Goal: Task Accomplishment & Management: Complete application form

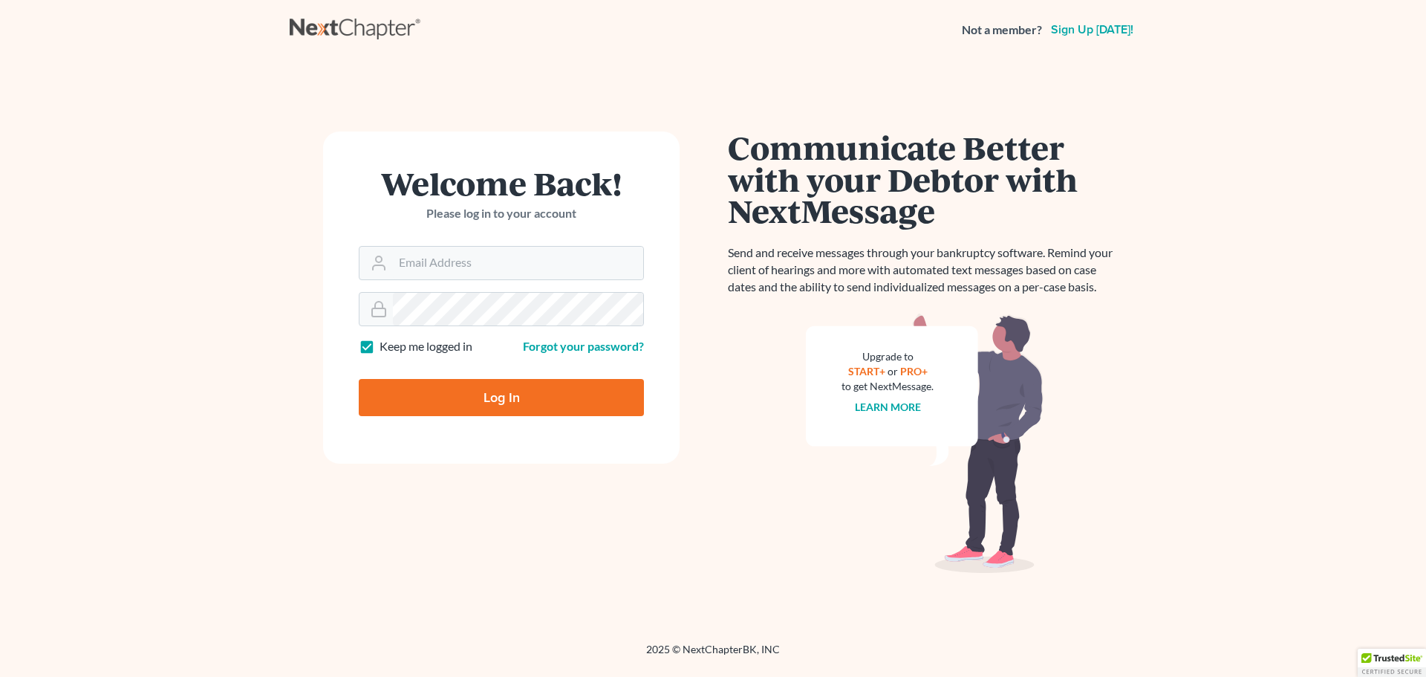
click at [1083, 32] on link "Sign up today!" at bounding box center [1092, 30] width 88 height 12
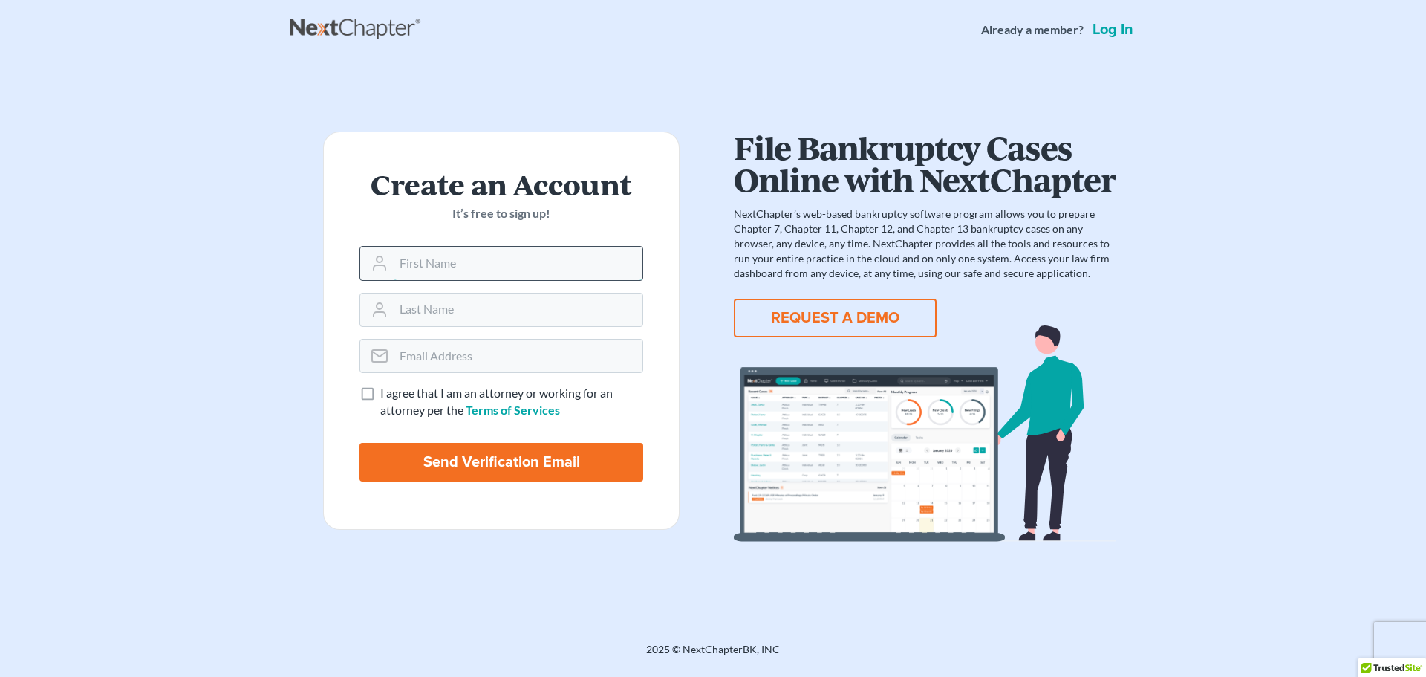
click at [501, 261] on input "text" at bounding box center [518, 263] width 249 height 33
type input "Gilyn"
type input "Aman"
type input "gilyn@attorneydebtfighters.com"
click at [380, 392] on label "I agree that I am an attorney or working for an attorney per the Terms of Servi…" at bounding box center [511, 402] width 263 height 34
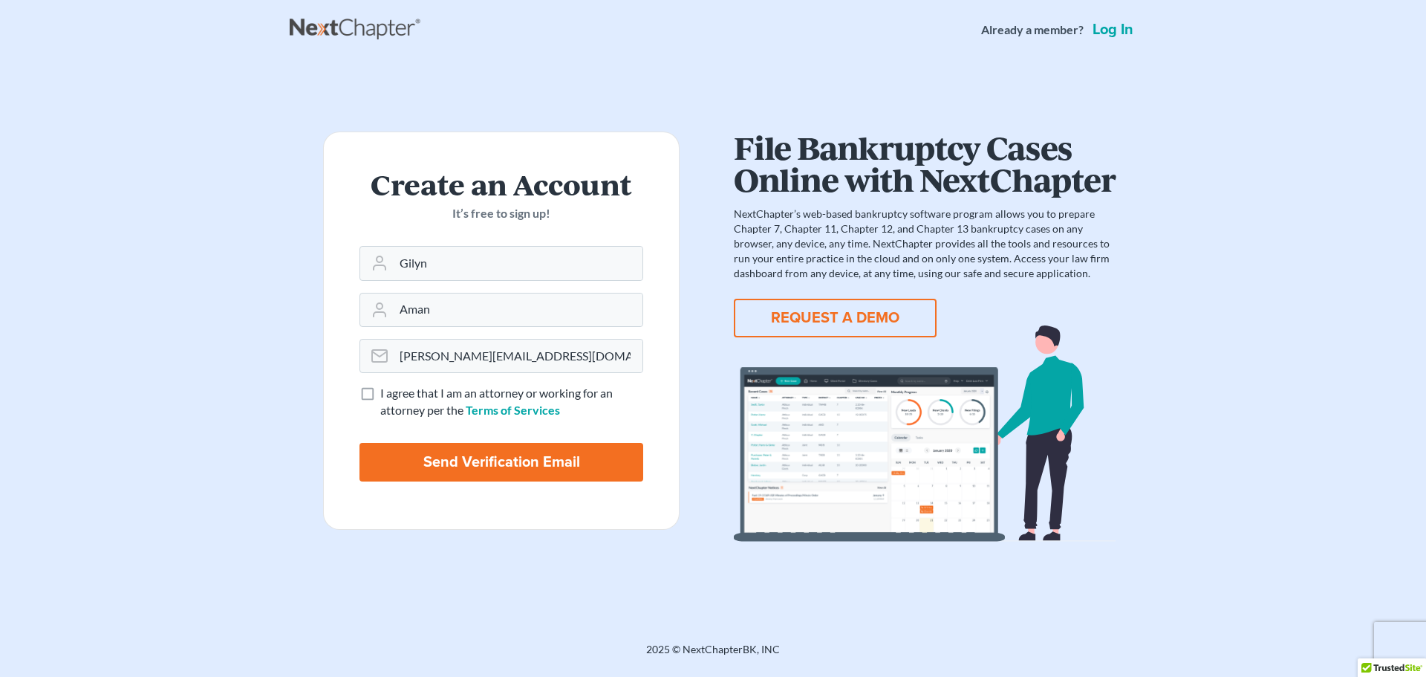
click at [386, 392] on input "I agree that I am an attorney or working for an attorney per the Terms of Servi…" at bounding box center [391, 390] width 10 height 10
checkbox input "true"
click at [456, 457] on input "Send Verification Email" at bounding box center [501, 462] width 284 height 39
type input "Thinking..."
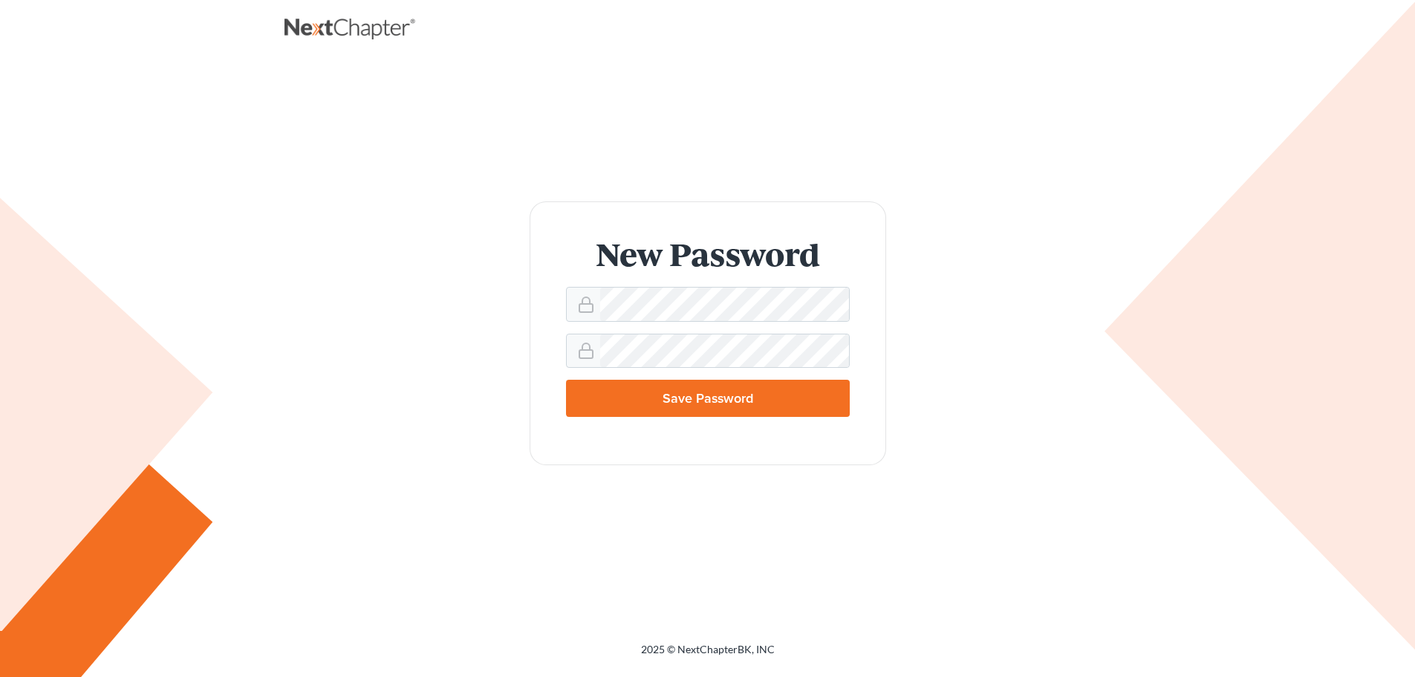
click at [698, 407] on input "Save Password" at bounding box center [708, 397] width 284 height 37
type input "Thinking..."
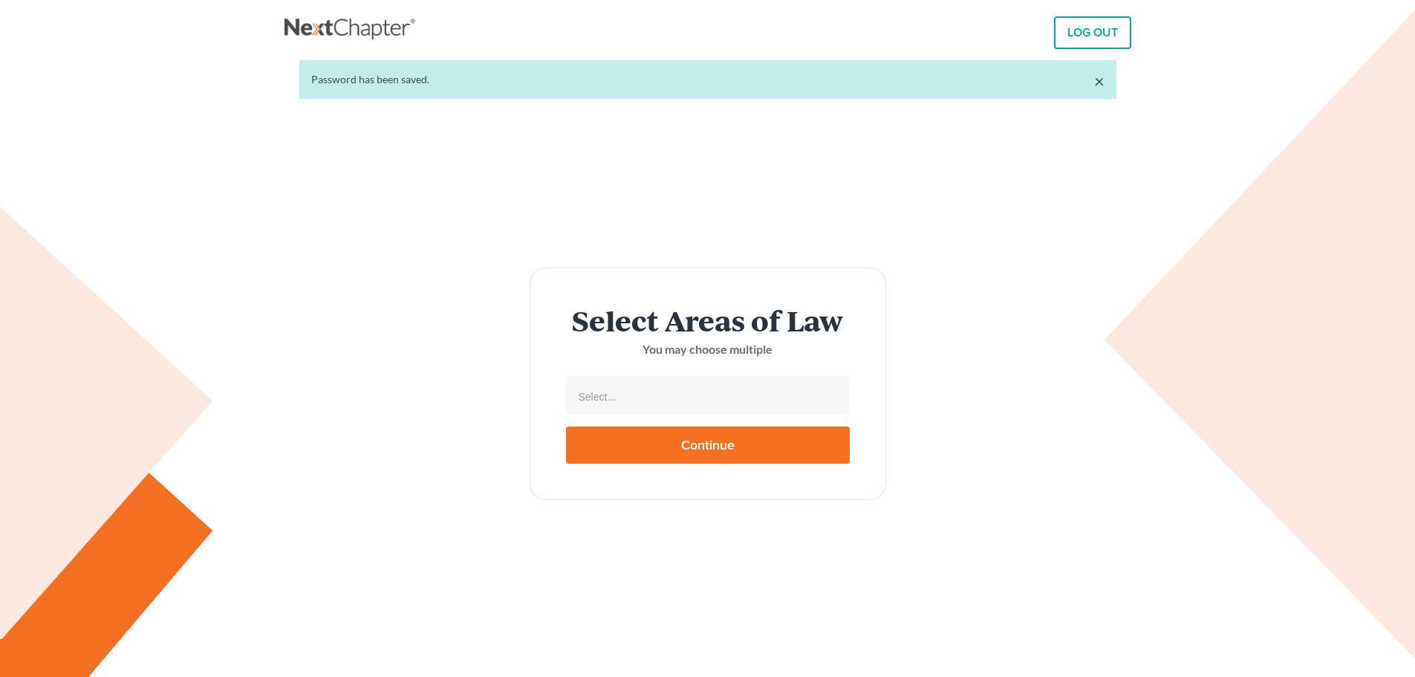
select select
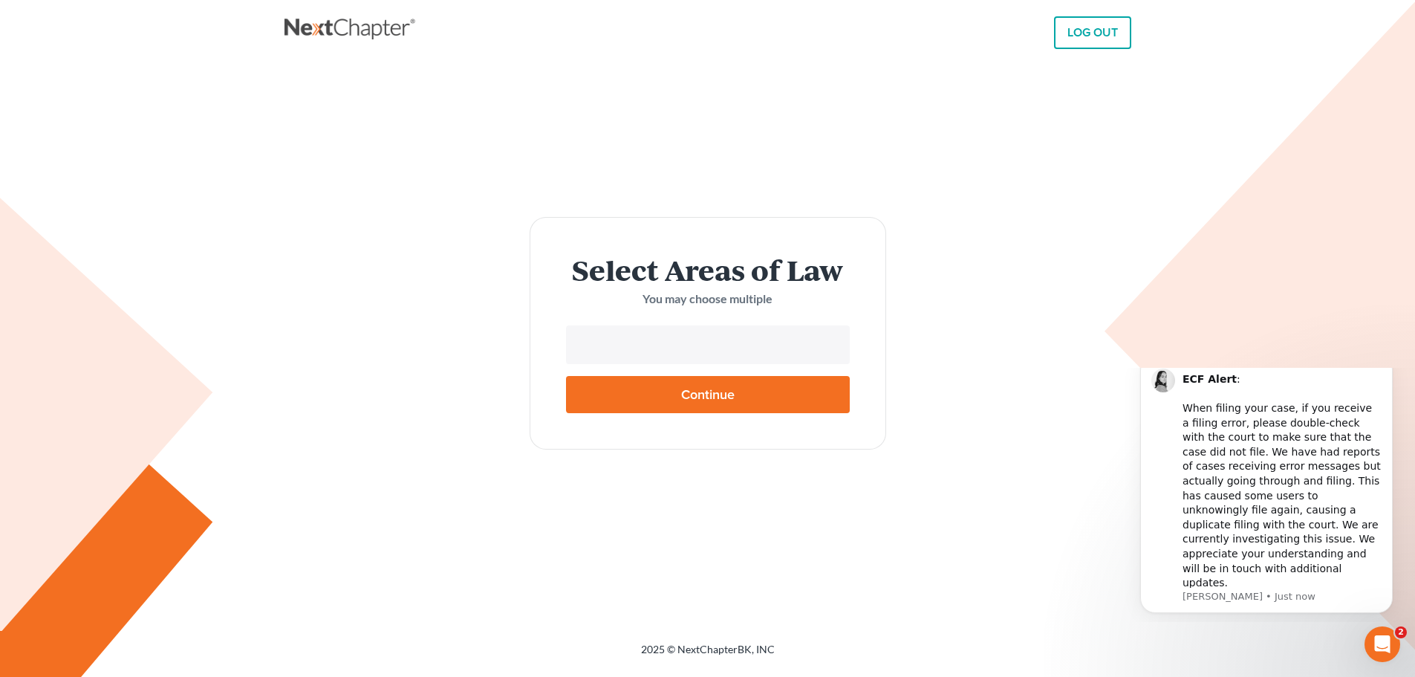
click at [662, 335] on input "text" at bounding box center [706, 346] width 263 height 22
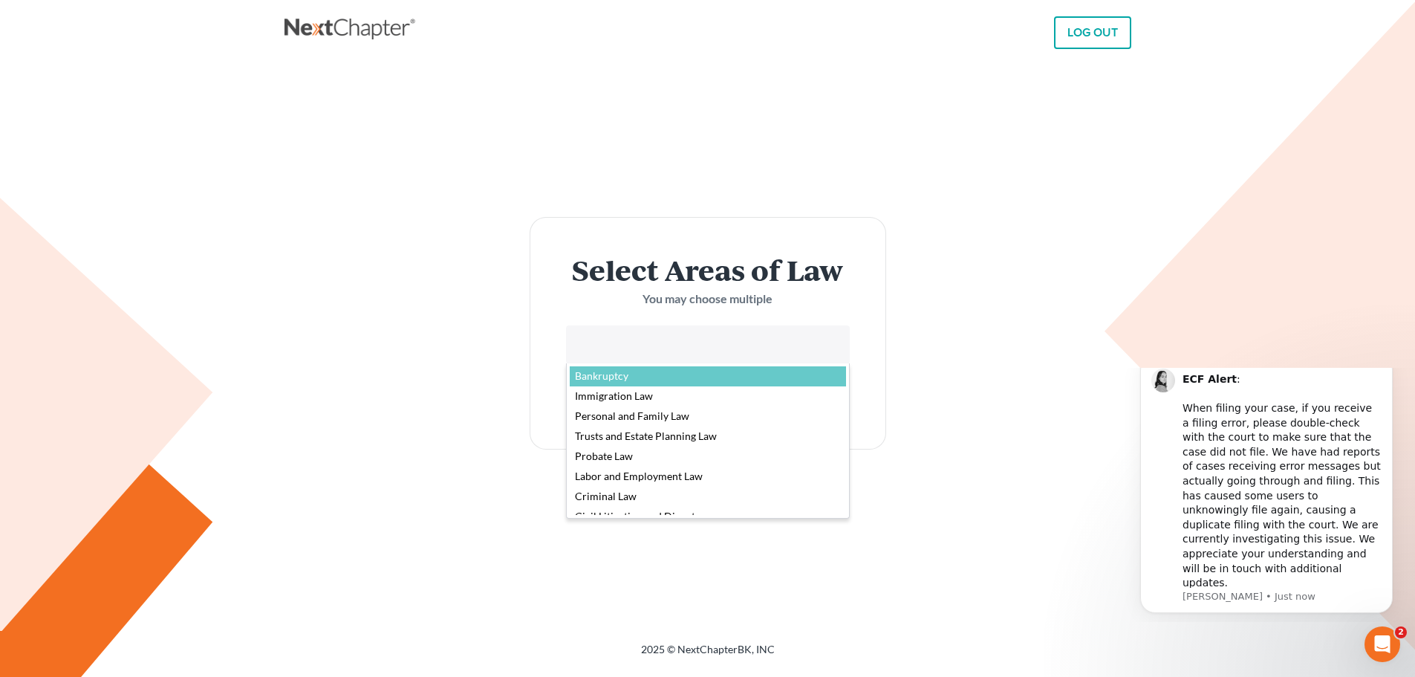
select select "4556"
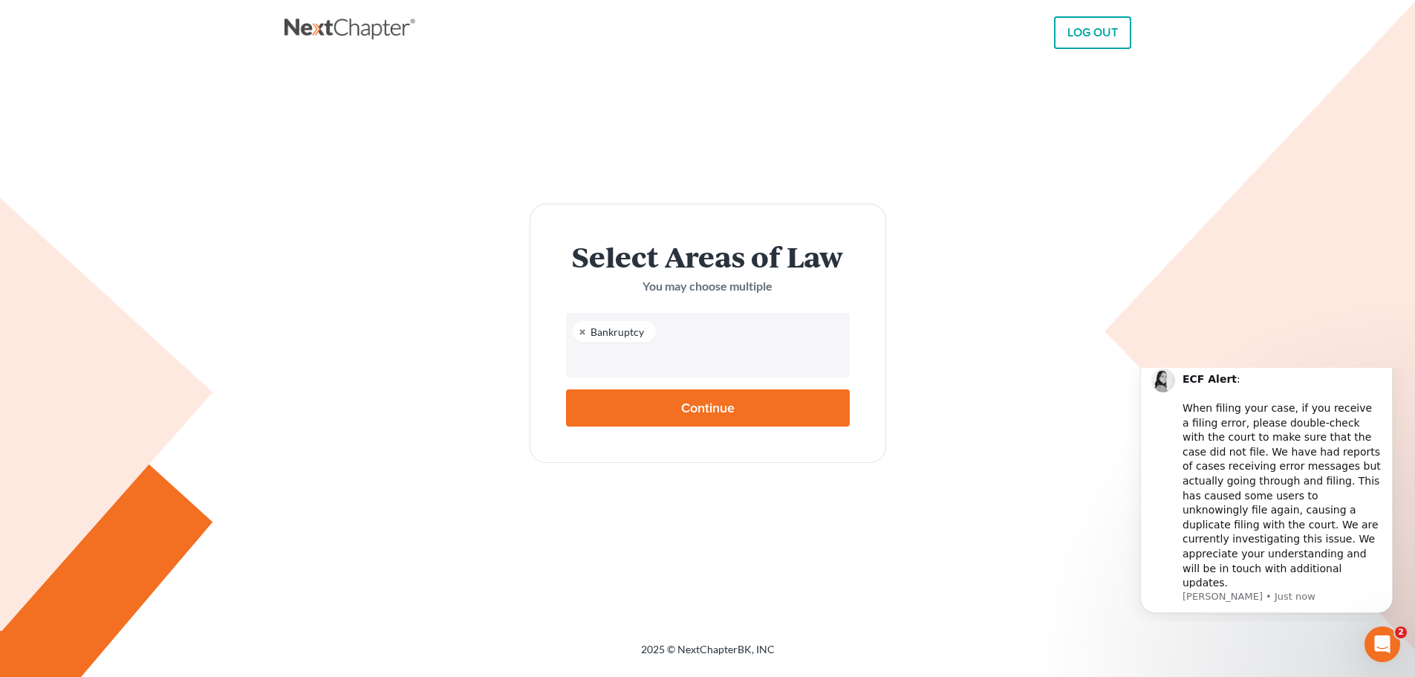
click at [715, 409] on input "Continue" at bounding box center [708, 407] width 284 height 37
type input "Thinking..."
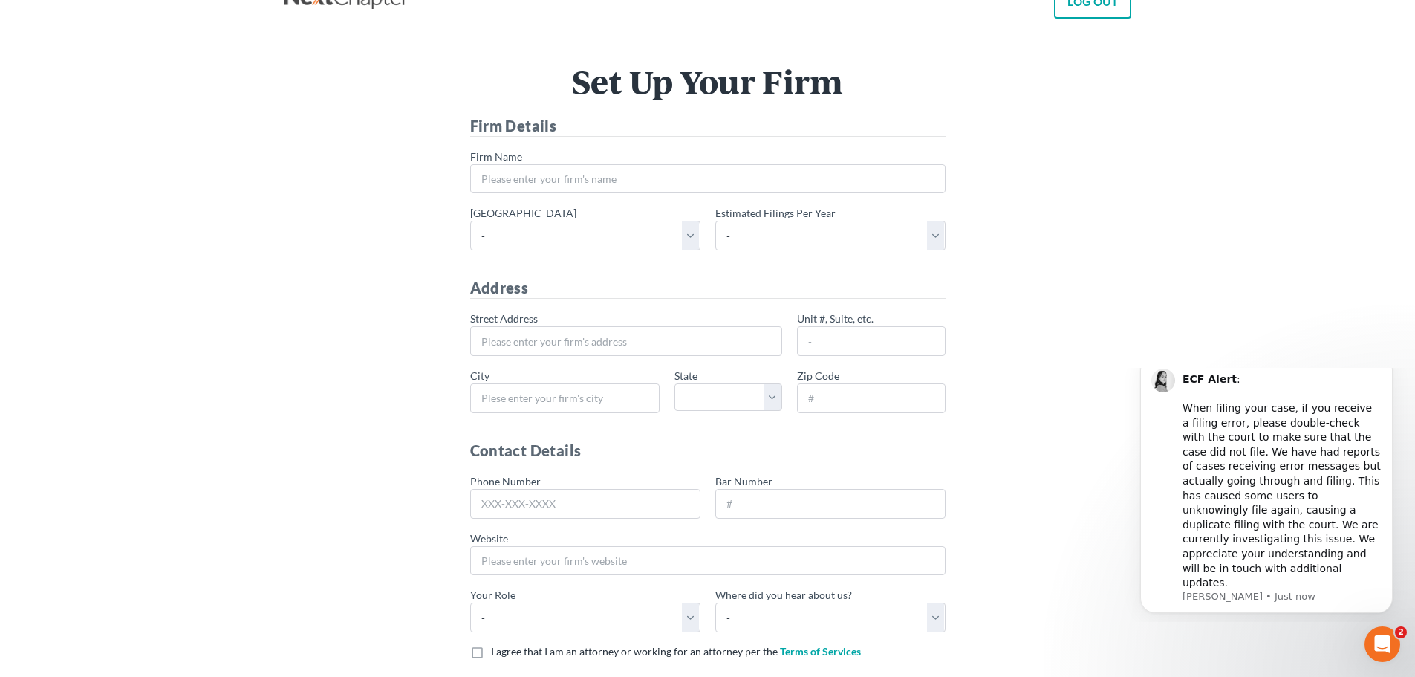
scroll to position [4, 0]
